Goal: Navigation & Orientation: Find specific page/section

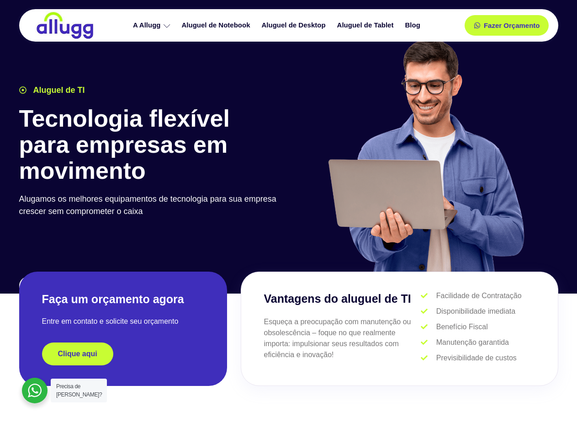
click at [289, 219] on div at bounding box center [426, 159] width 274 height 251
click at [507, 25] on span "Fazer Orçamento" at bounding box center [511, 25] width 50 height 6
click at [477, 25] on icon at bounding box center [480, 25] width 6 height 6
click at [512, 25] on span "Fazer Orçamento" at bounding box center [511, 25] width 50 height 6
click at [123, 354] on div "Clique aqui" at bounding box center [123, 353] width 162 height 23
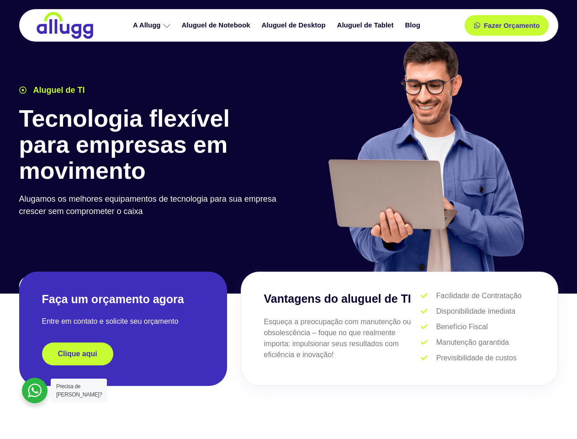
click at [123, 354] on div "Clique aqui" at bounding box center [123, 353] width 162 height 23
click at [78, 354] on span "Clique aqui" at bounding box center [77, 353] width 39 height 7
click at [35, 390] on div at bounding box center [35, 390] width 26 height 26
click at [79, 390] on span "Precisa de [PERSON_NAME]?" at bounding box center [79, 390] width 46 height 15
